Goal: Find specific page/section: Find specific page/section

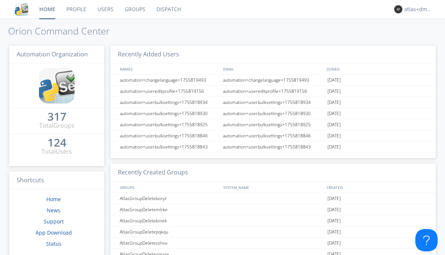
click at [168, 9] on link "Dispatch" at bounding box center [169, 9] width 36 height 19
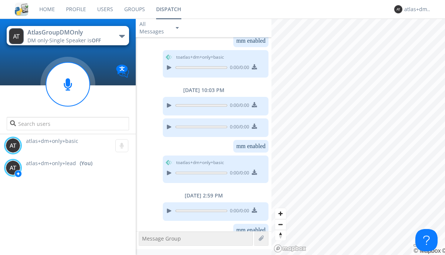
scroll to position [78, 0]
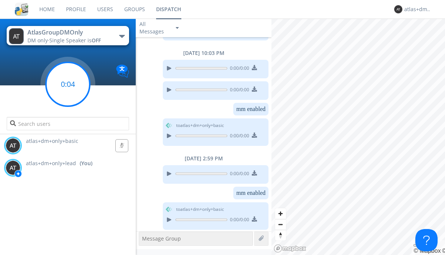
click at [68, 84] on g at bounding box center [68, 84] width 44 height 44
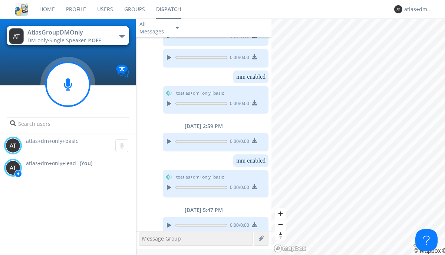
scroll to position [115, 0]
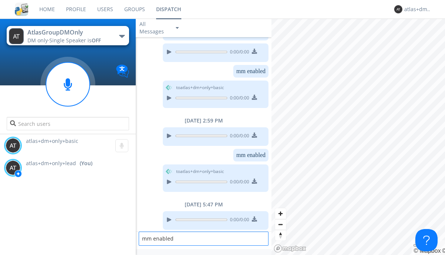
type textarea "mm enabled"
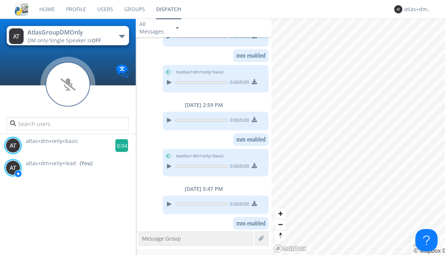
click at [119, 145] on g at bounding box center [121, 145] width 13 height 13
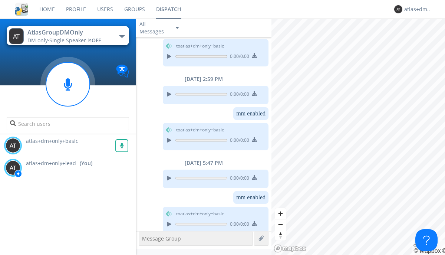
scroll to position [161, 0]
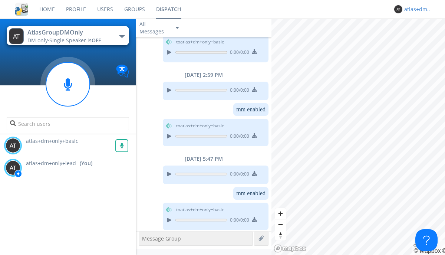
click at [416, 9] on div "atlas+dm+only+lead" at bounding box center [419, 9] width 28 height 7
